Goal: Task Accomplishment & Management: Manage account settings

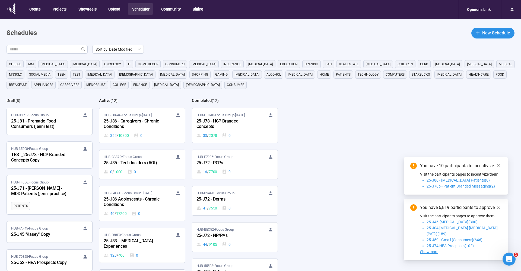
click at [245, 30] on header "Schedules New Schedule" at bounding box center [261, 33] width 508 height 11
click at [486, 13] on div "Opinions Link" at bounding box center [478, 9] width 30 height 10
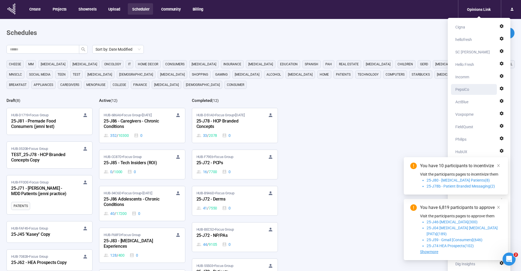
scroll to position [4, 0]
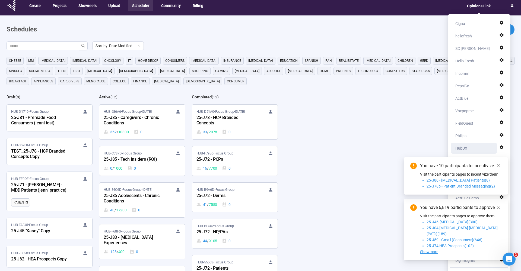
click at [467, 146] on div "HubUX" at bounding box center [475, 148] width 40 height 11
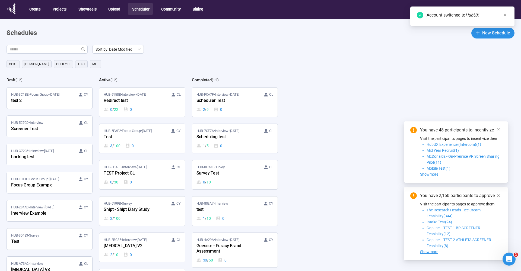
click at [201, 50] on div "Sort by: Date Modified" at bounding box center [264, 49] width 514 height 9
click at [142, 95] on time "[DATE]" at bounding box center [141, 94] width 10 height 4
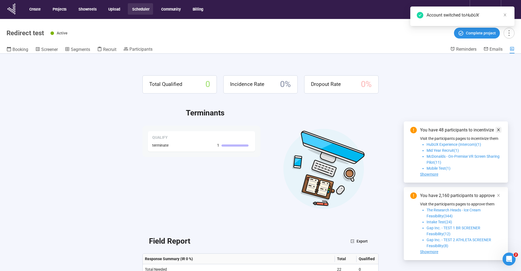
click at [501, 128] on link at bounding box center [498, 130] width 6 height 6
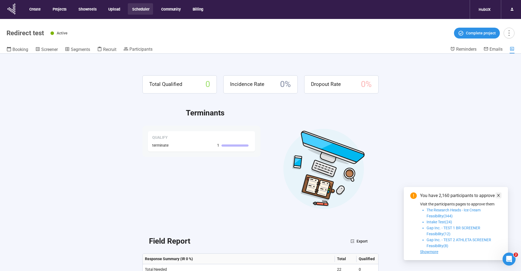
click at [499, 197] on icon "close" at bounding box center [498, 196] width 4 height 4
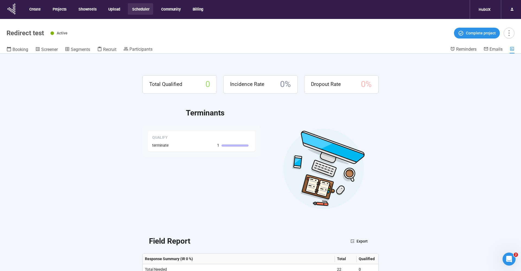
click at [140, 45] on header "Redirect test Active Complete project Booking Screener Segments Recruit Partici…" at bounding box center [260, 36] width 521 height 35
click at [140, 49] on span "Participants" at bounding box center [140, 49] width 23 height 5
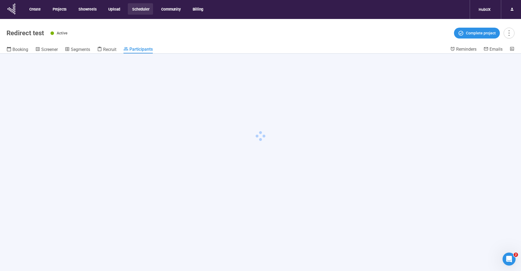
click at [162, 40] on header "Redirect test Active Complete project Booking Screener Segments Recruit Partici…" at bounding box center [260, 36] width 521 height 35
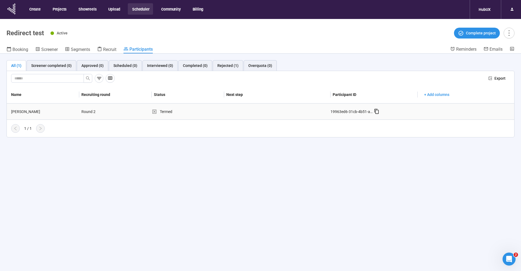
click at [37, 111] on div "[PERSON_NAME]" at bounding box center [44, 112] width 70 height 6
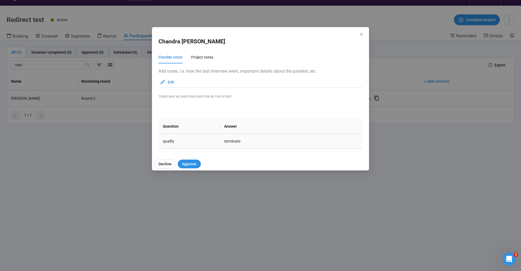
scroll to position [10, 0]
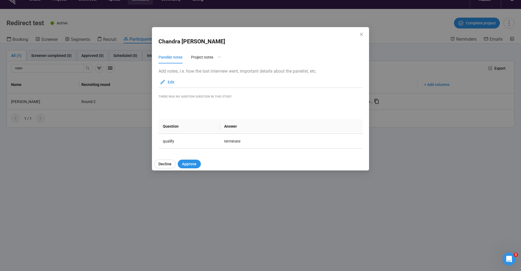
click at [361, 31] on div "[PERSON_NAME] Panelist notes Project notes Add notes, i.e. how the last intervi…" at bounding box center [260, 90] width 217 height 127
click at [360, 34] on icon "close" at bounding box center [361, 34] width 4 height 4
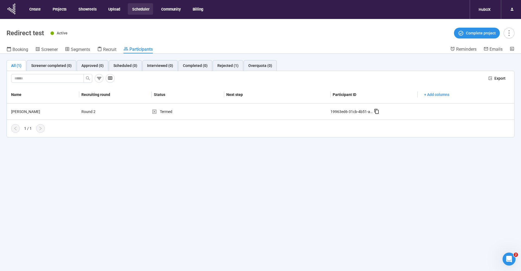
scroll to position [0, 0]
click at [144, 10] on button "Scheduler" at bounding box center [140, 8] width 25 height 11
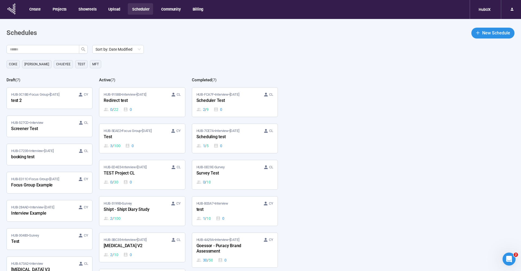
click at [155, 33] on header "Schedules New Schedule" at bounding box center [261, 33] width 508 height 11
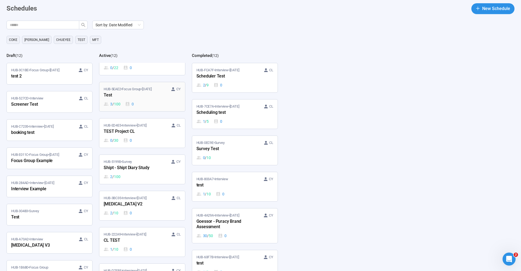
scroll to position [17, 0]
click at [132, 95] on div "Test" at bounding box center [134, 96] width 60 height 7
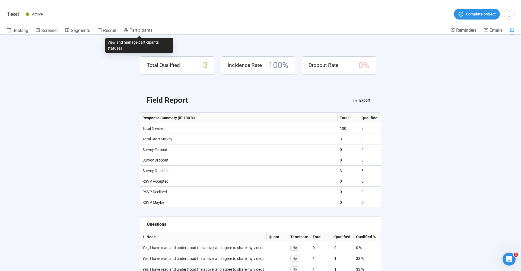
click at [138, 26] on header "Test Active Complete project Booking Screener Segments Recruit Participants Rem…" at bounding box center [260, 17] width 521 height 35
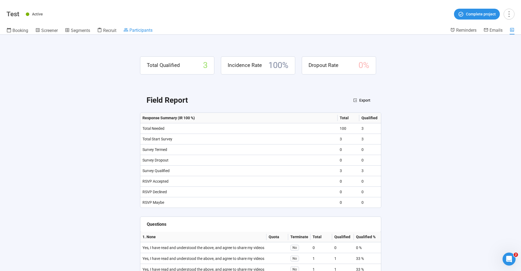
click at [138, 29] on span "Participants" at bounding box center [140, 30] width 23 height 5
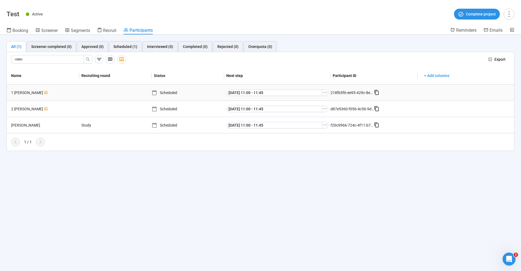
click at [169, 93] on div "Scheduled" at bounding box center [188, 93] width 72 height 6
click at [276, 92] on button "[DATE] 11:00 - 11:45" at bounding box center [274, 92] width 96 height 7
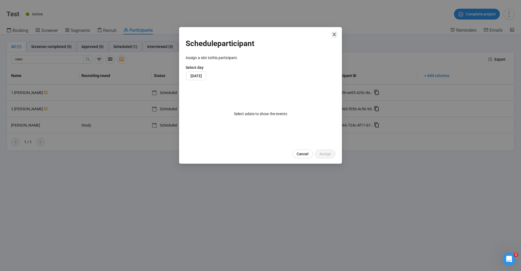
click at [336, 34] on span "Close" at bounding box center [334, 35] width 6 height 6
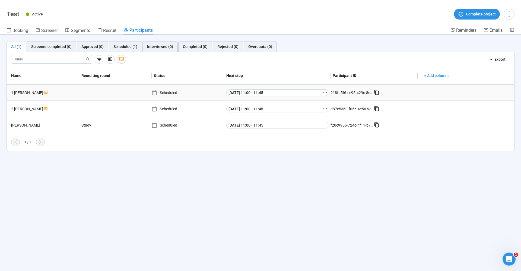
click at [23, 94] on div "1 [PERSON_NAME]" at bounding box center [44, 93] width 70 height 6
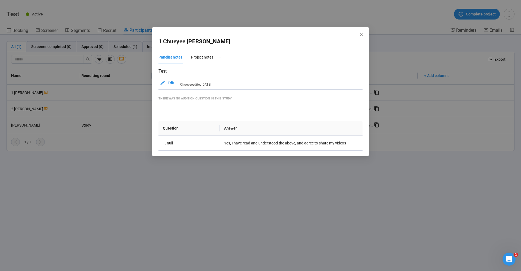
scroll to position [15, 0]
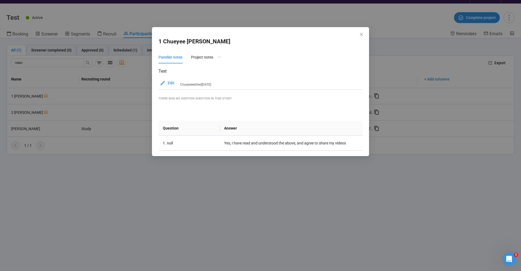
click at [366, 34] on div "1 [PERSON_NAME] Panelist notes Project notes Test Edit Chueyee edited [DATE] Th…" at bounding box center [260, 91] width 217 height 129
click at [361, 34] on icon "close" at bounding box center [361, 34] width 3 height 3
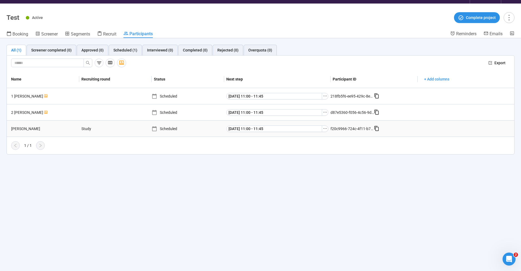
click at [25, 129] on div "[PERSON_NAME]" at bounding box center [44, 129] width 70 height 6
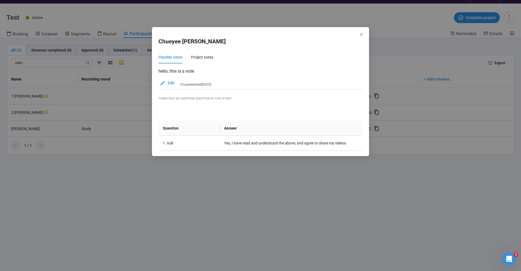
click at [113, 103] on div "[PERSON_NAME] Panelist notes Project notes hello, this is a note Edit [PERSON_N…" at bounding box center [260, 135] width 521 height 271
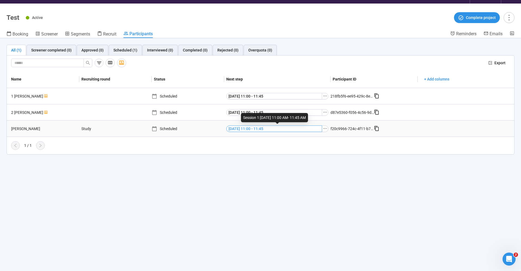
click at [254, 130] on span "[DATE] 11:00 - 11:45" at bounding box center [245, 129] width 35 height 6
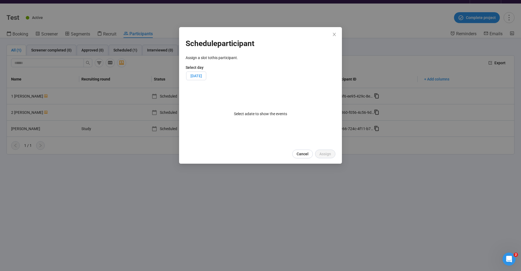
click at [202, 76] on span "[DATE]" at bounding box center [195, 76] width 11 height 4
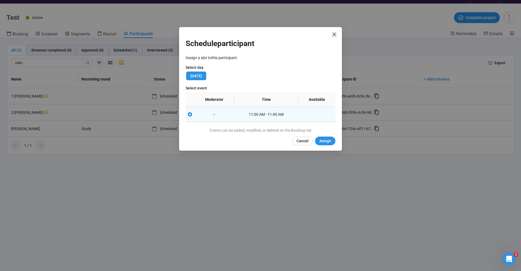
click at [334, 36] on icon "close" at bounding box center [334, 34] width 4 height 4
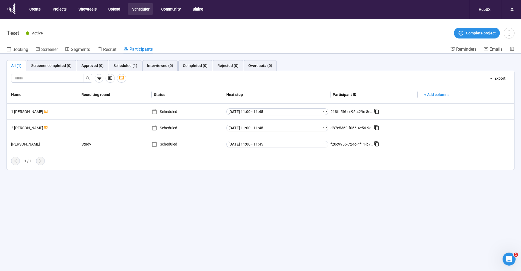
scroll to position [0, 0]
click at [14, 9] on icon at bounding box center [12, 9] width 14 height 14
